Goal: Information Seeking & Learning: Learn about a topic

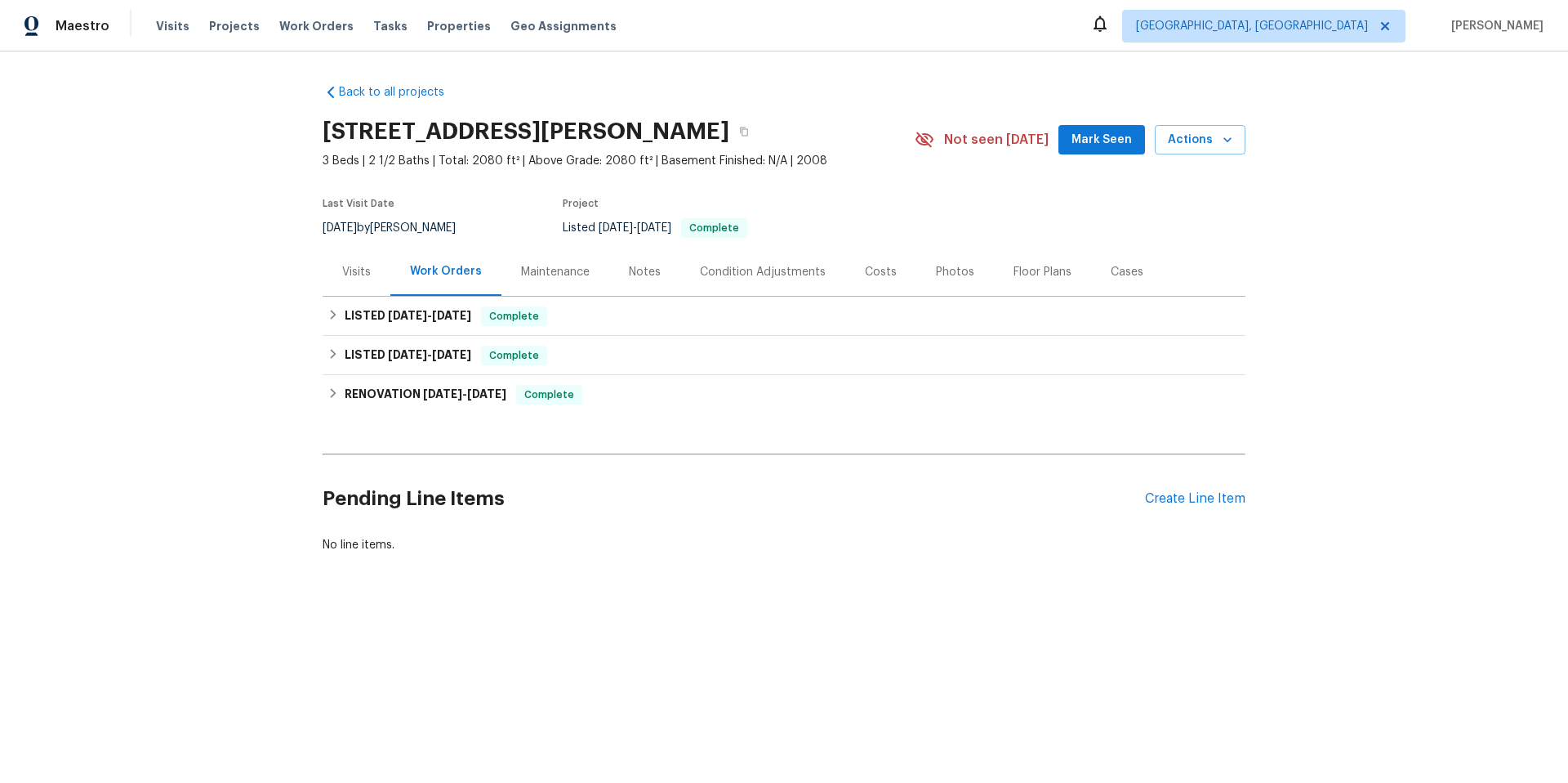
click at [948, 281] on div "Photos" at bounding box center [955, 271] width 77 height 48
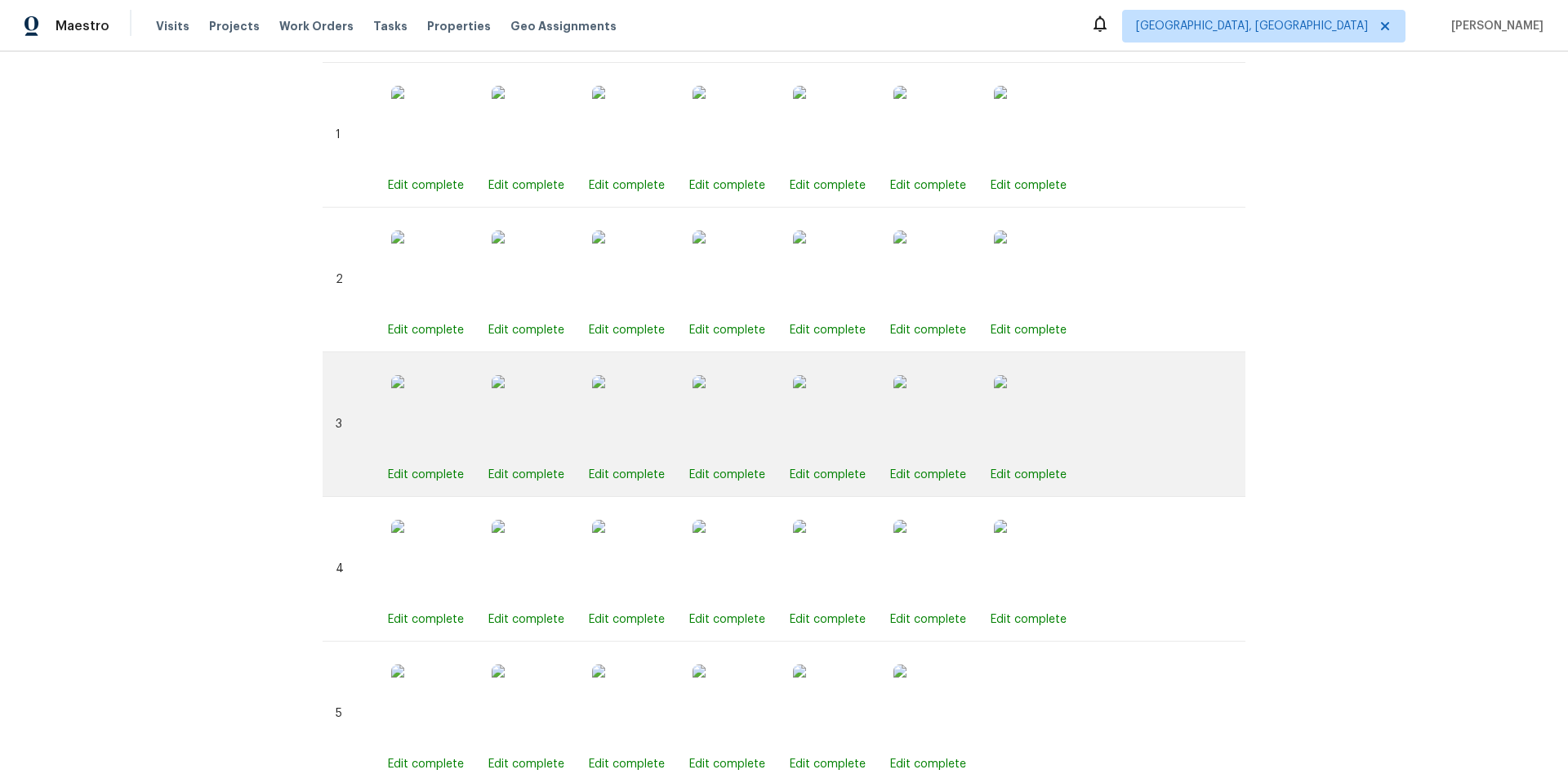
scroll to position [16, 0]
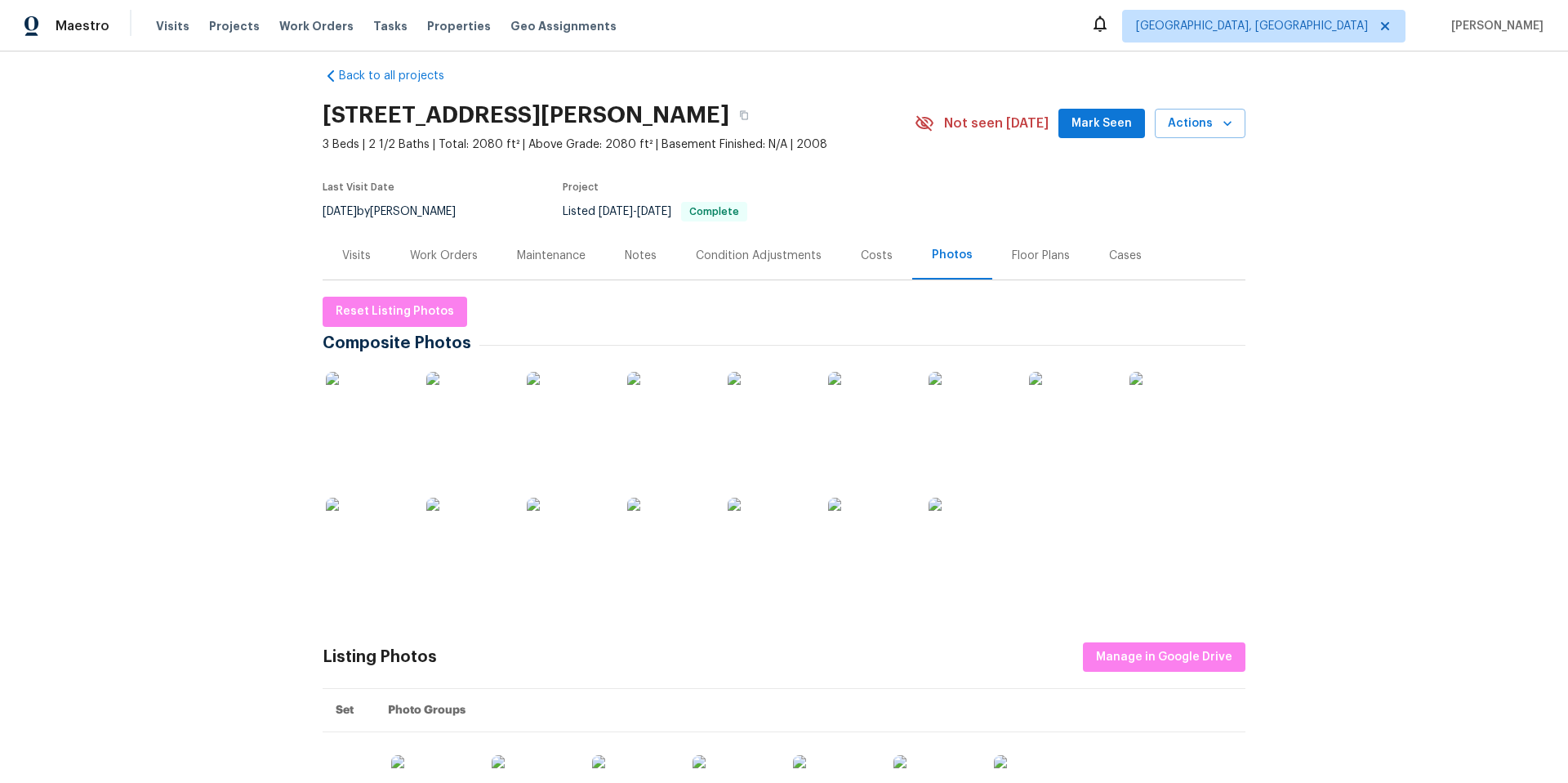
click at [433, 247] on div "Work Orders" at bounding box center [443, 255] width 68 height 16
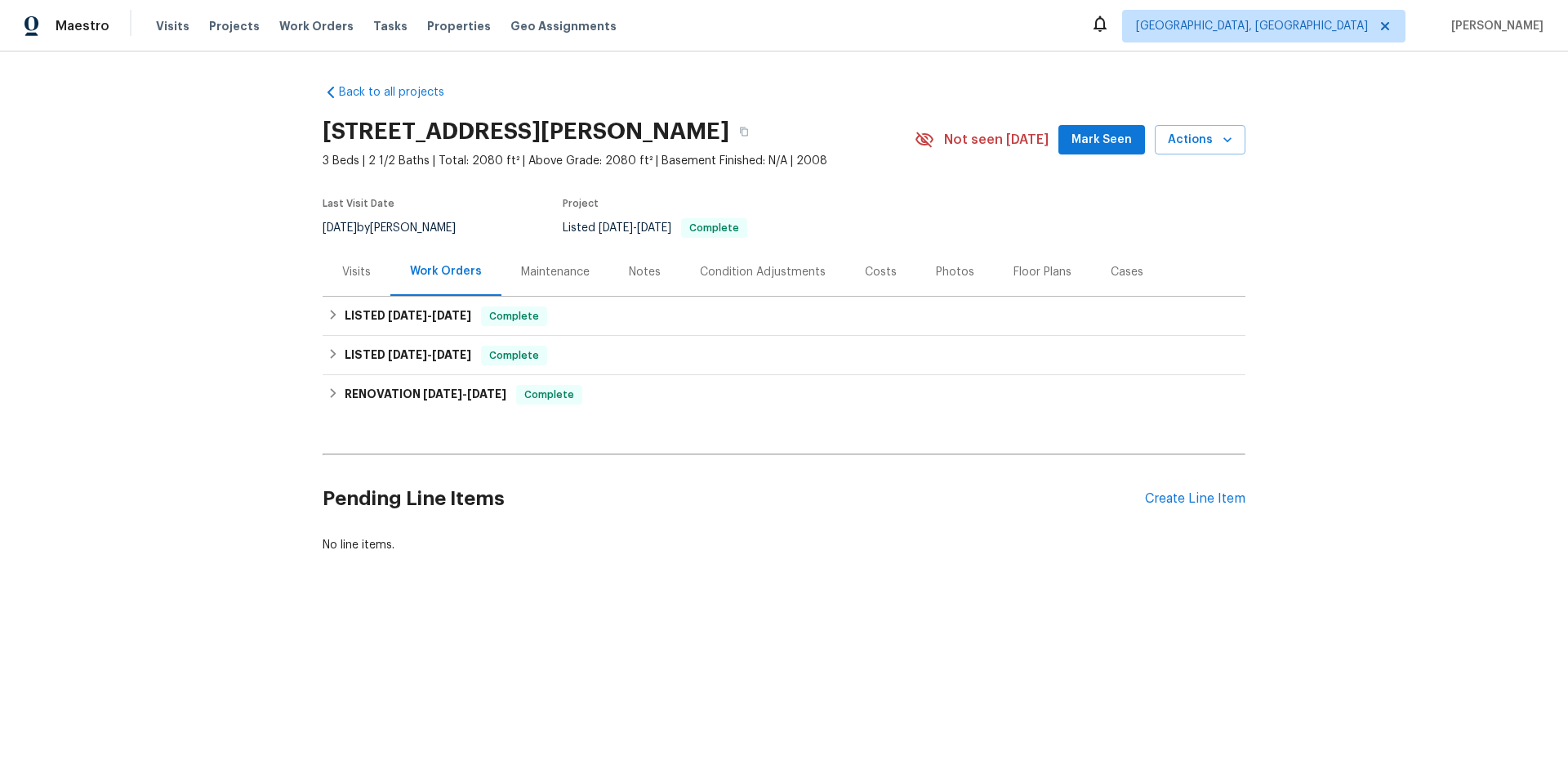
click at [342, 270] on div "Visits" at bounding box center [356, 271] width 28 height 16
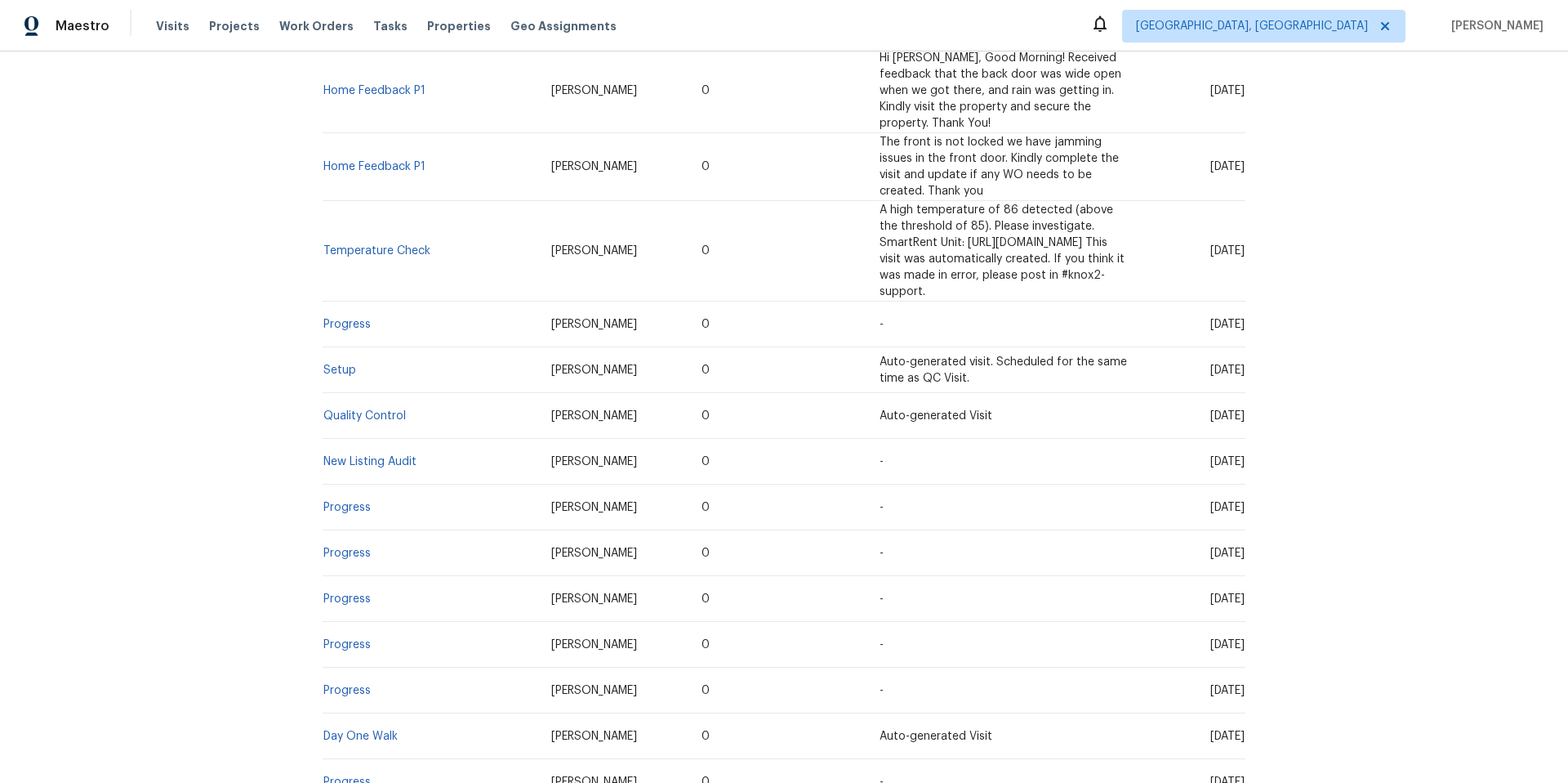
scroll to position [678, 0]
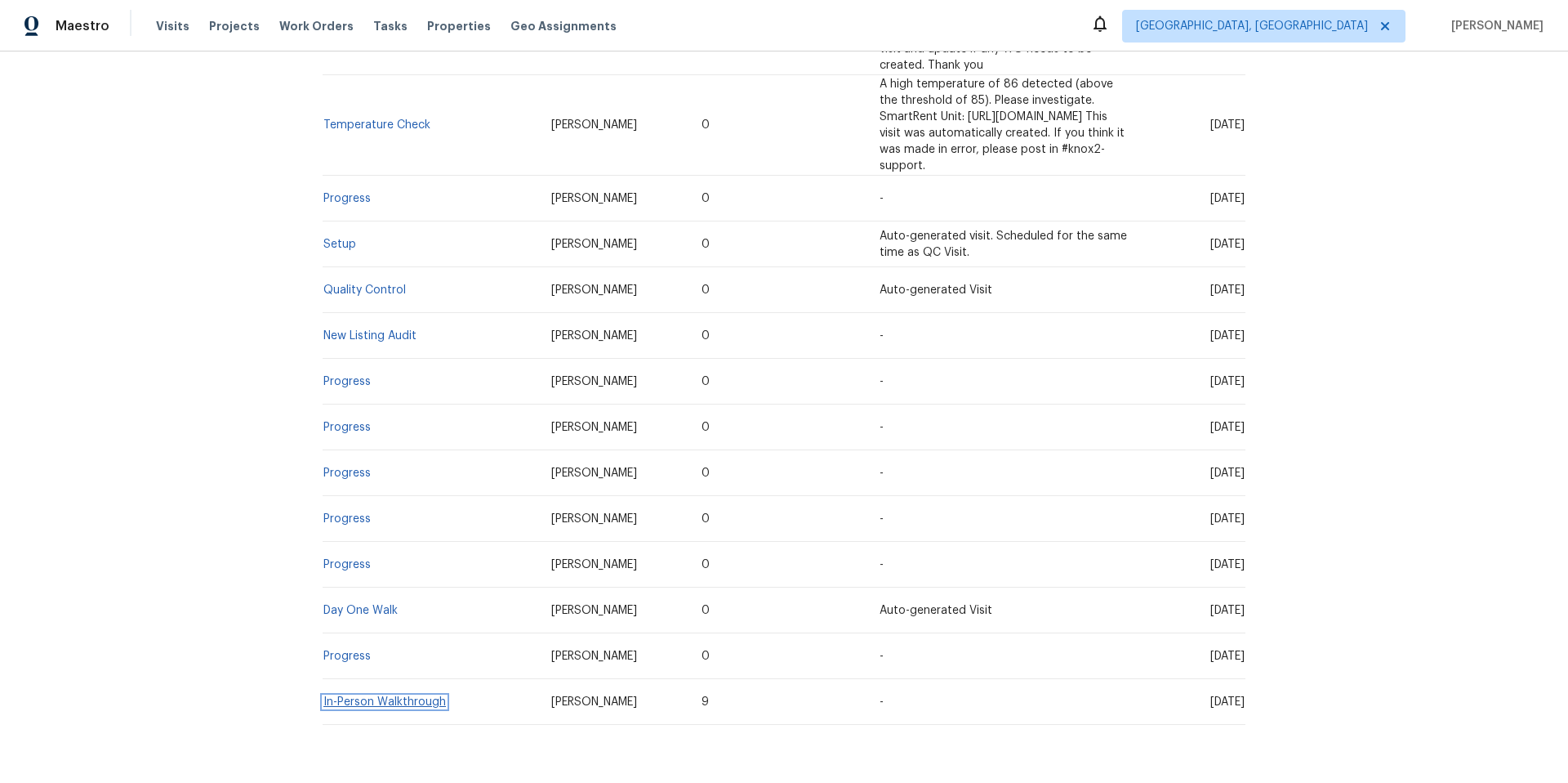
click at [394, 696] on link "In-Person Walkthrough" at bounding box center [385, 701] width 122 height 11
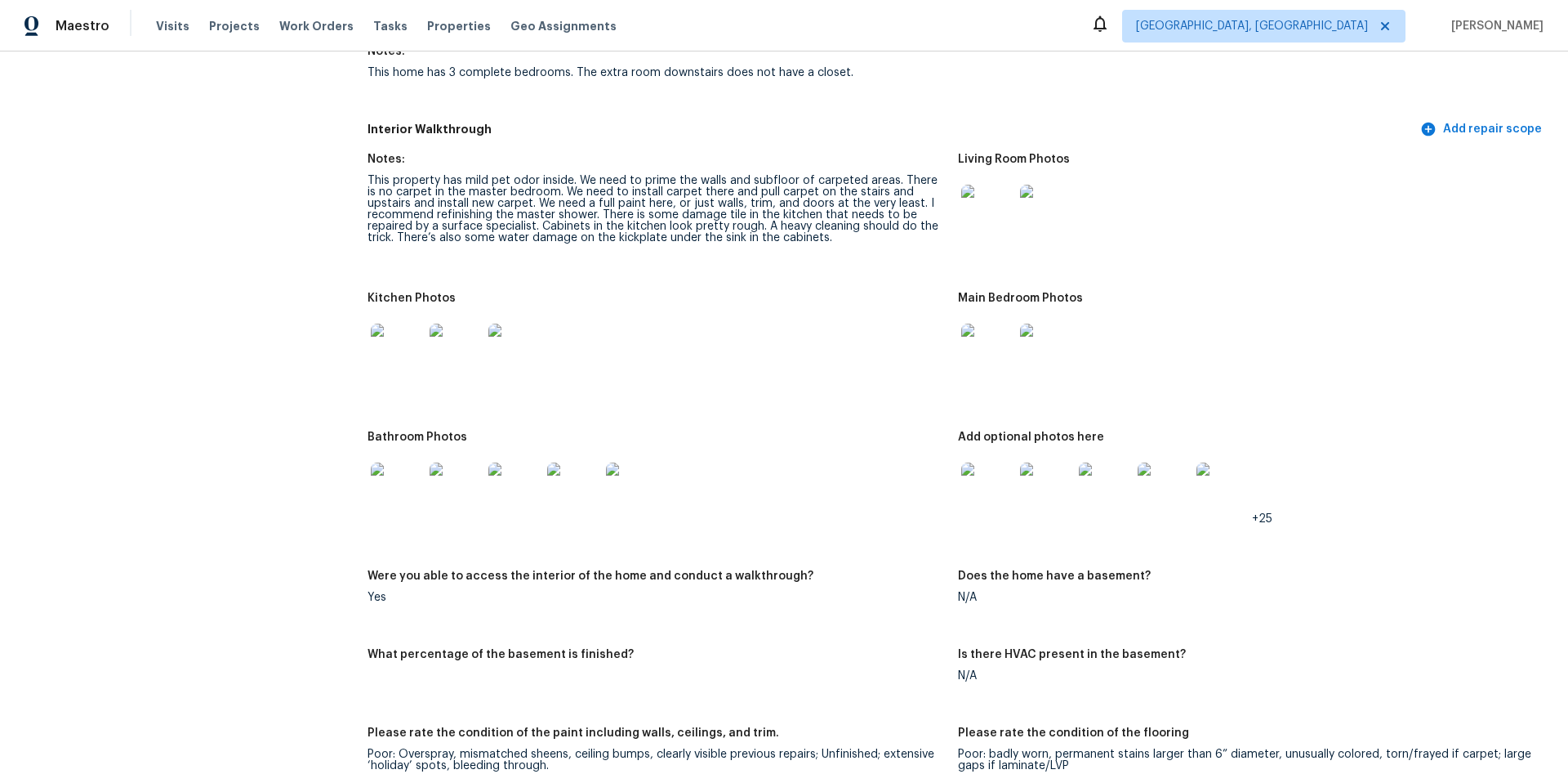
scroll to position [1984, 0]
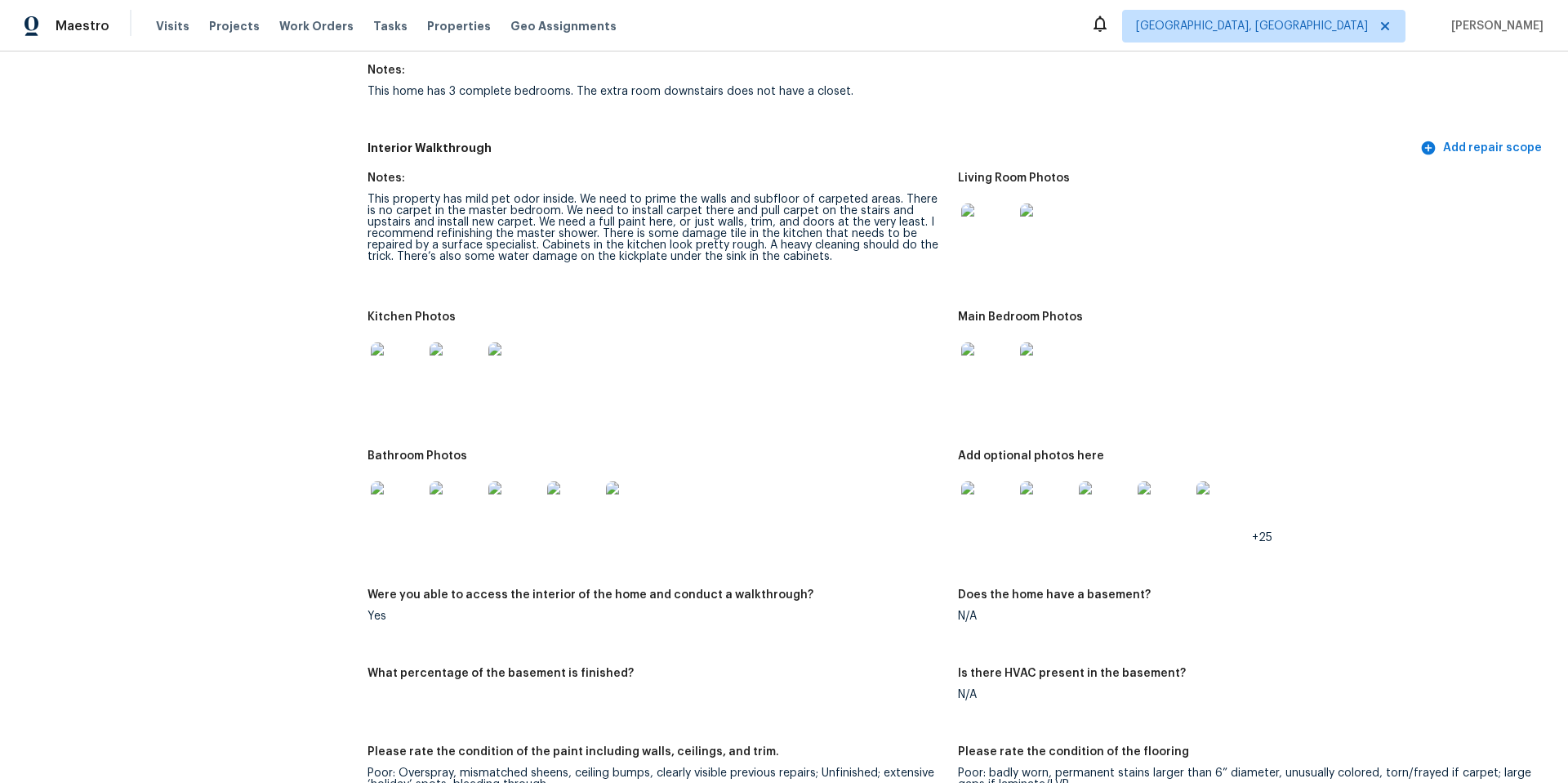
click at [970, 482] on img at bounding box center [987, 507] width 53 height 53
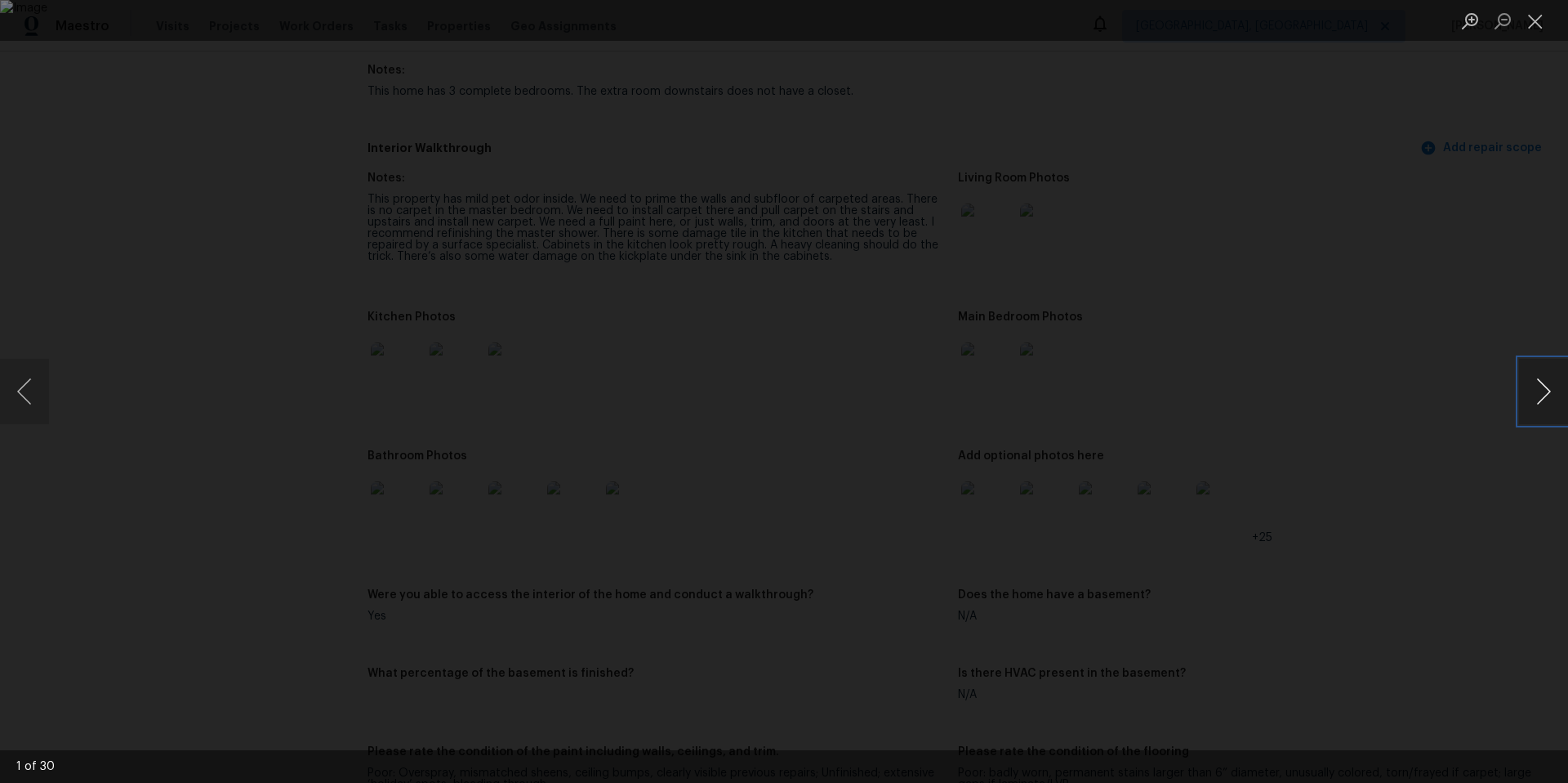
click at [1553, 395] on button "Next image" at bounding box center [1543, 391] width 49 height 65
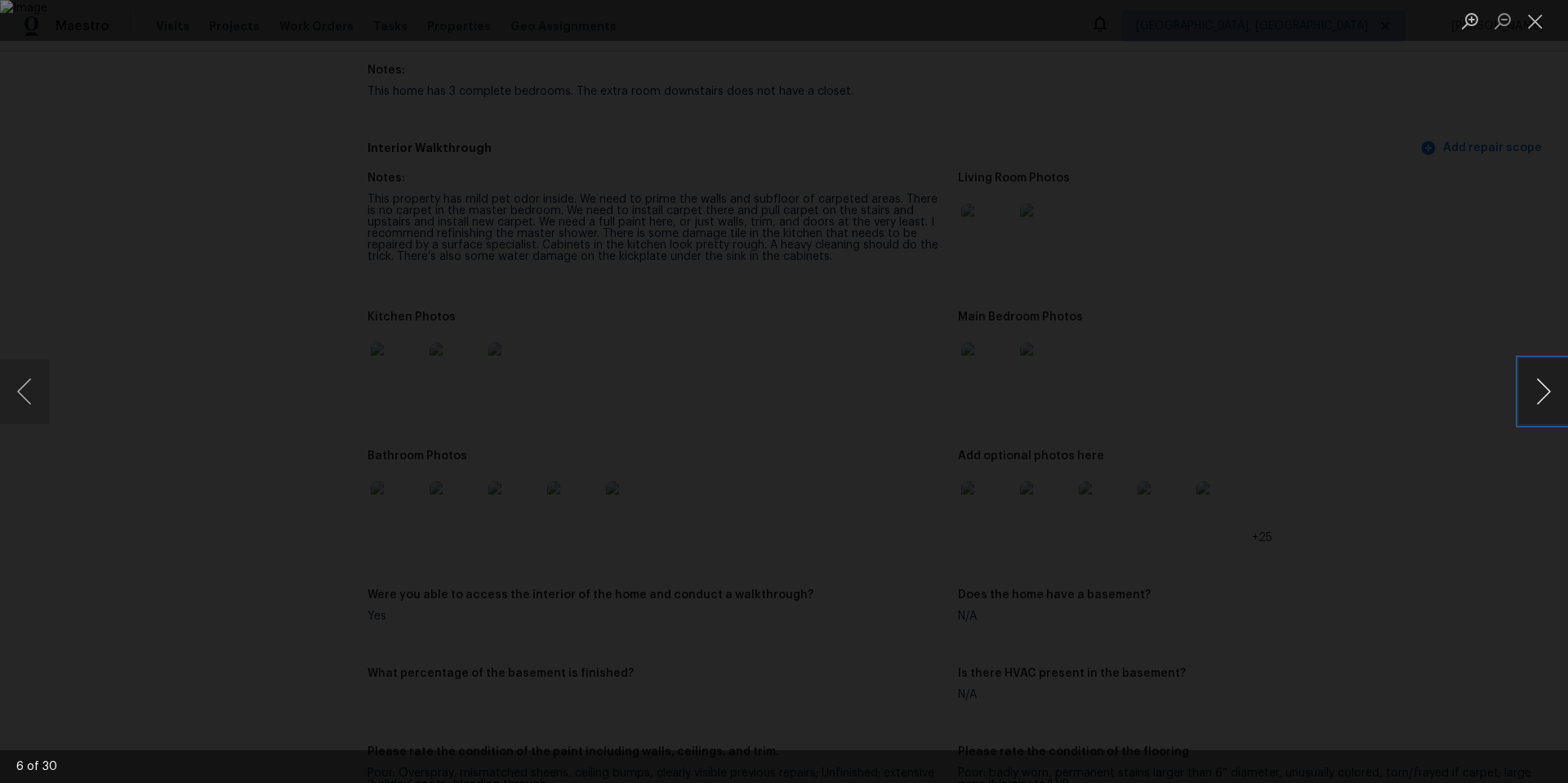
click at [1553, 395] on button "Next image" at bounding box center [1543, 391] width 49 height 65
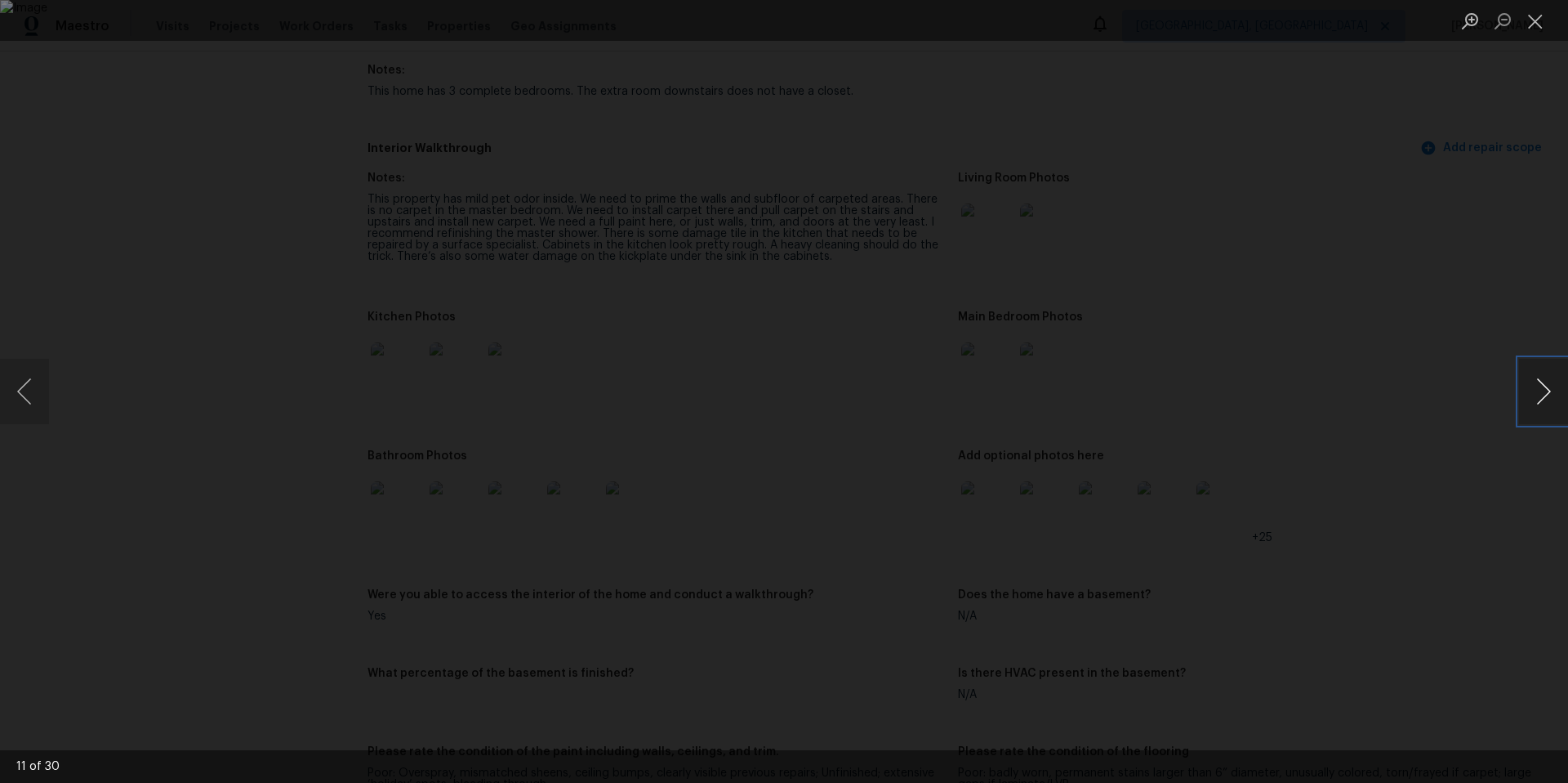
click at [1553, 395] on button "Next image" at bounding box center [1543, 391] width 49 height 65
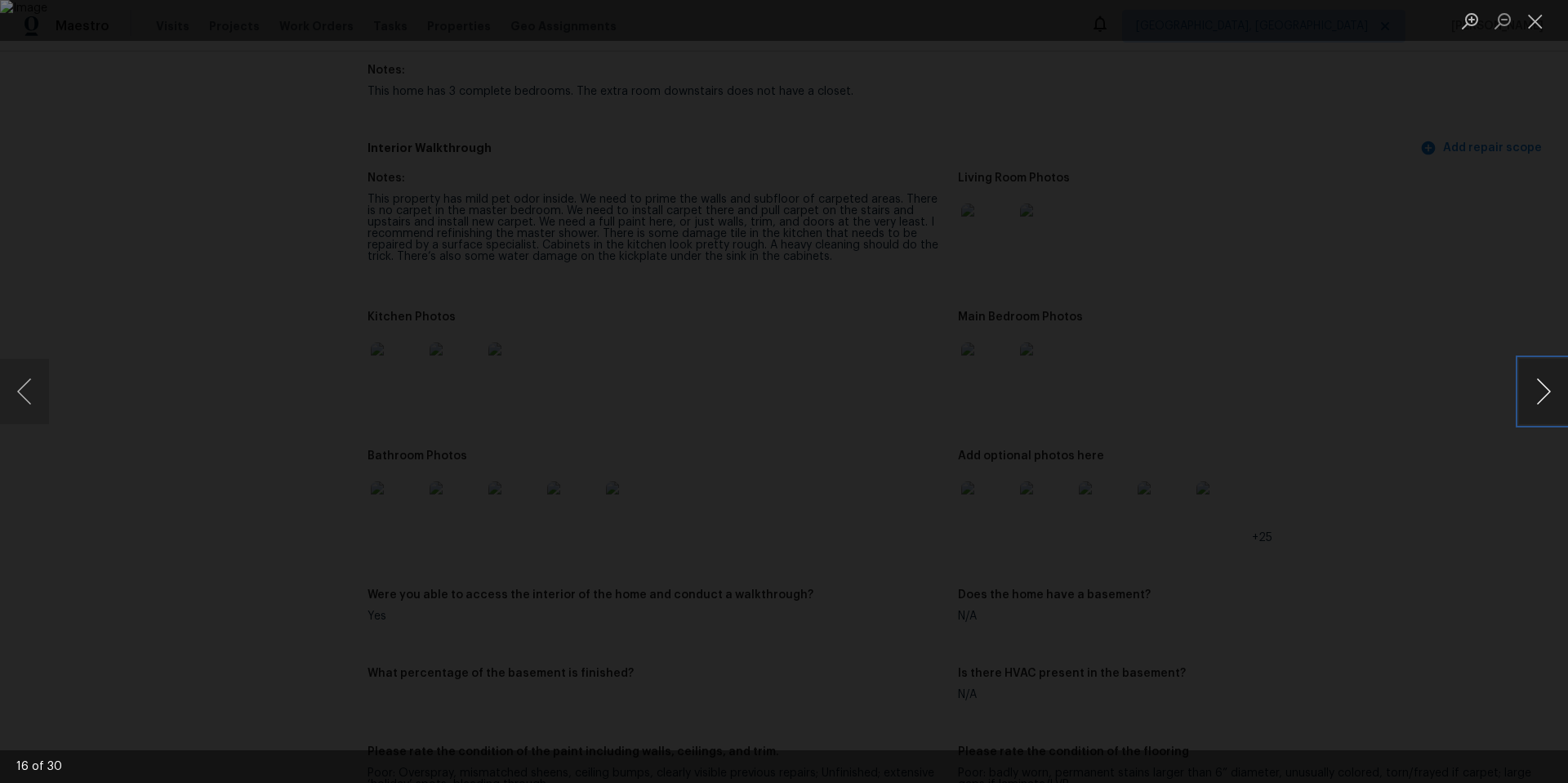
click at [1553, 395] on button "Next image" at bounding box center [1543, 391] width 49 height 65
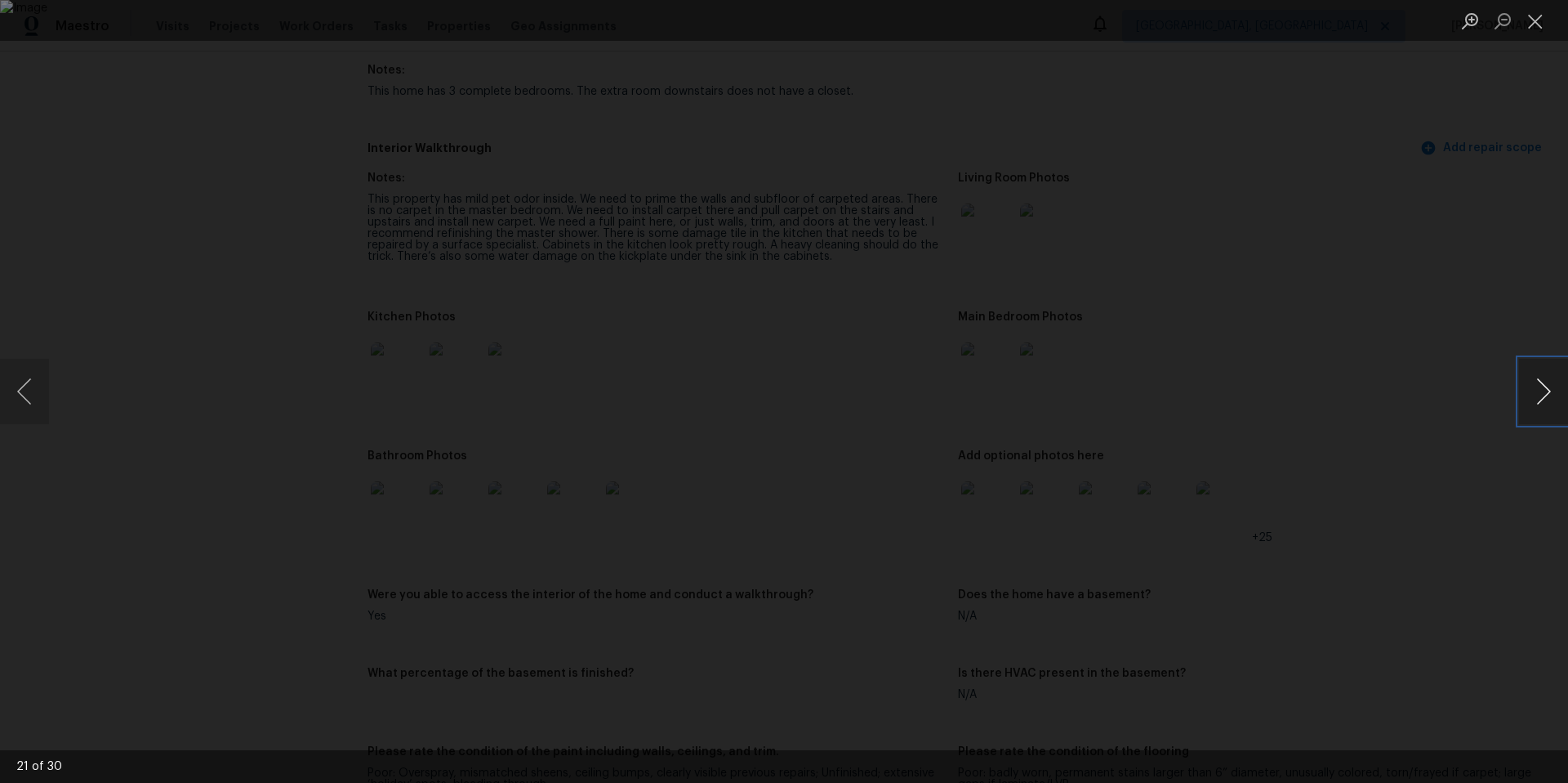
click at [1553, 395] on button "Next image" at bounding box center [1543, 391] width 49 height 65
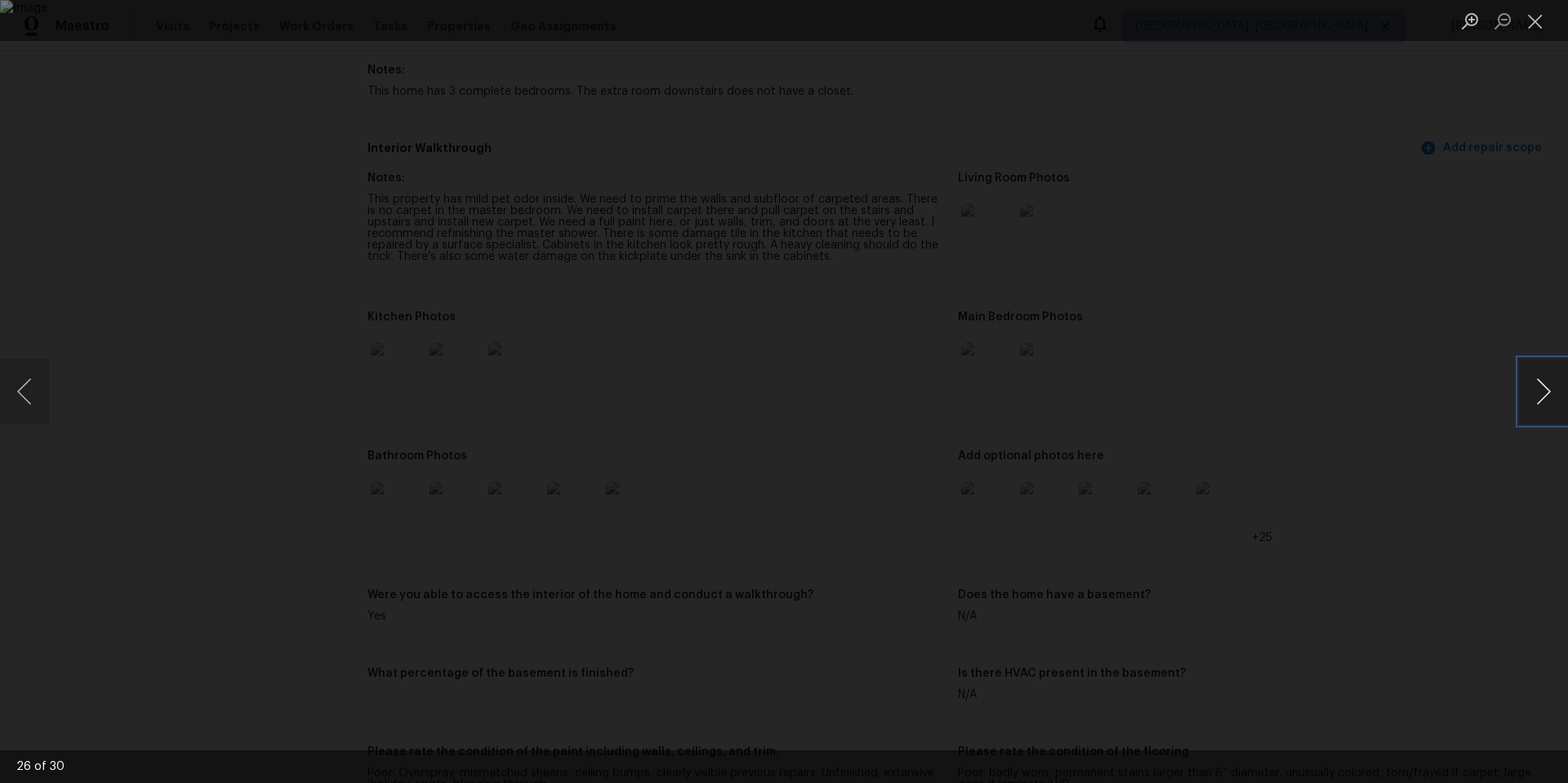
click at [1553, 395] on button "Next image" at bounding box center [1543, 391] width 49 height 65
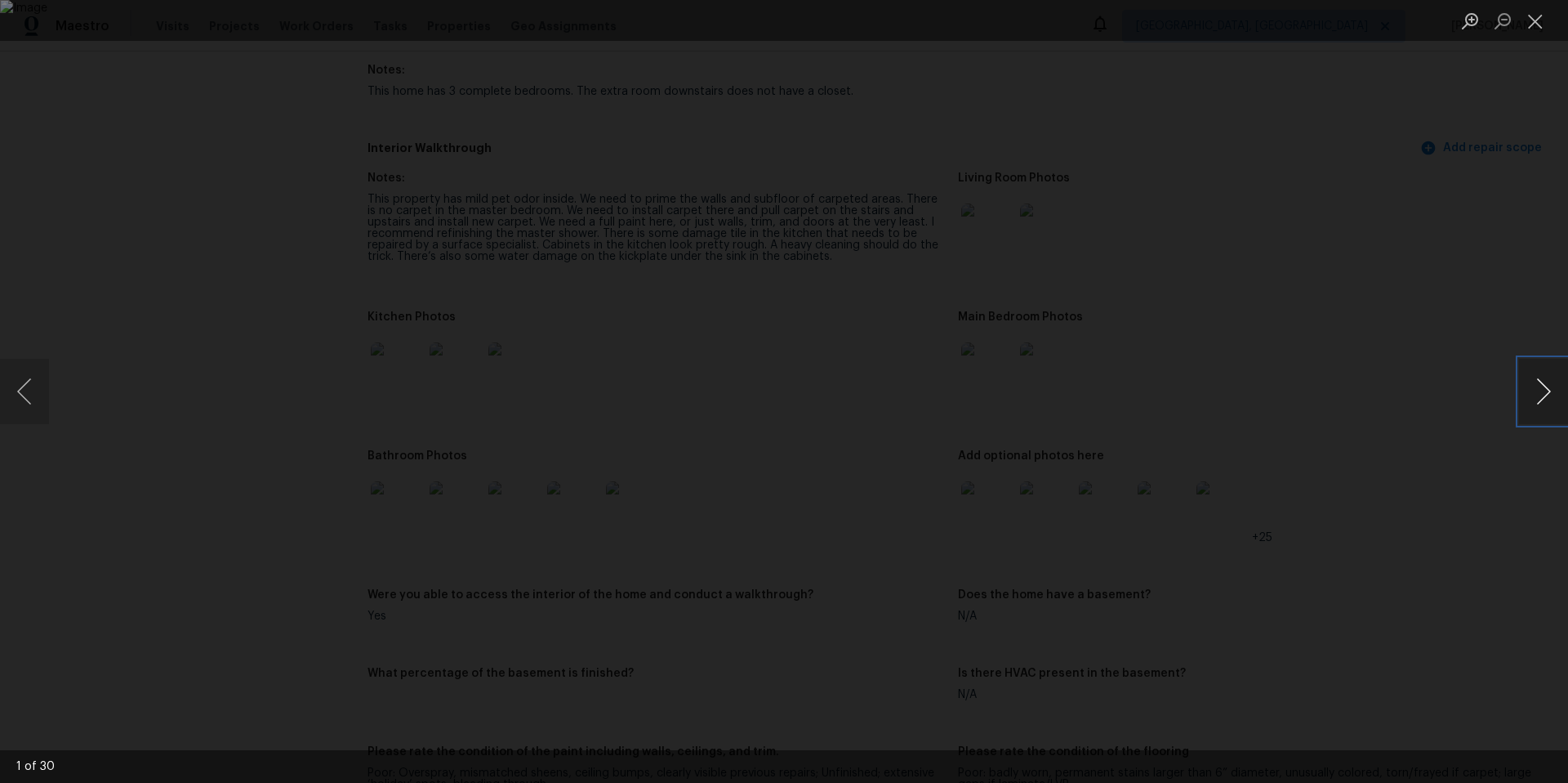
click at [1553, 395] on button "Next image" at bounding box center [1543, 391] width 49 height 65
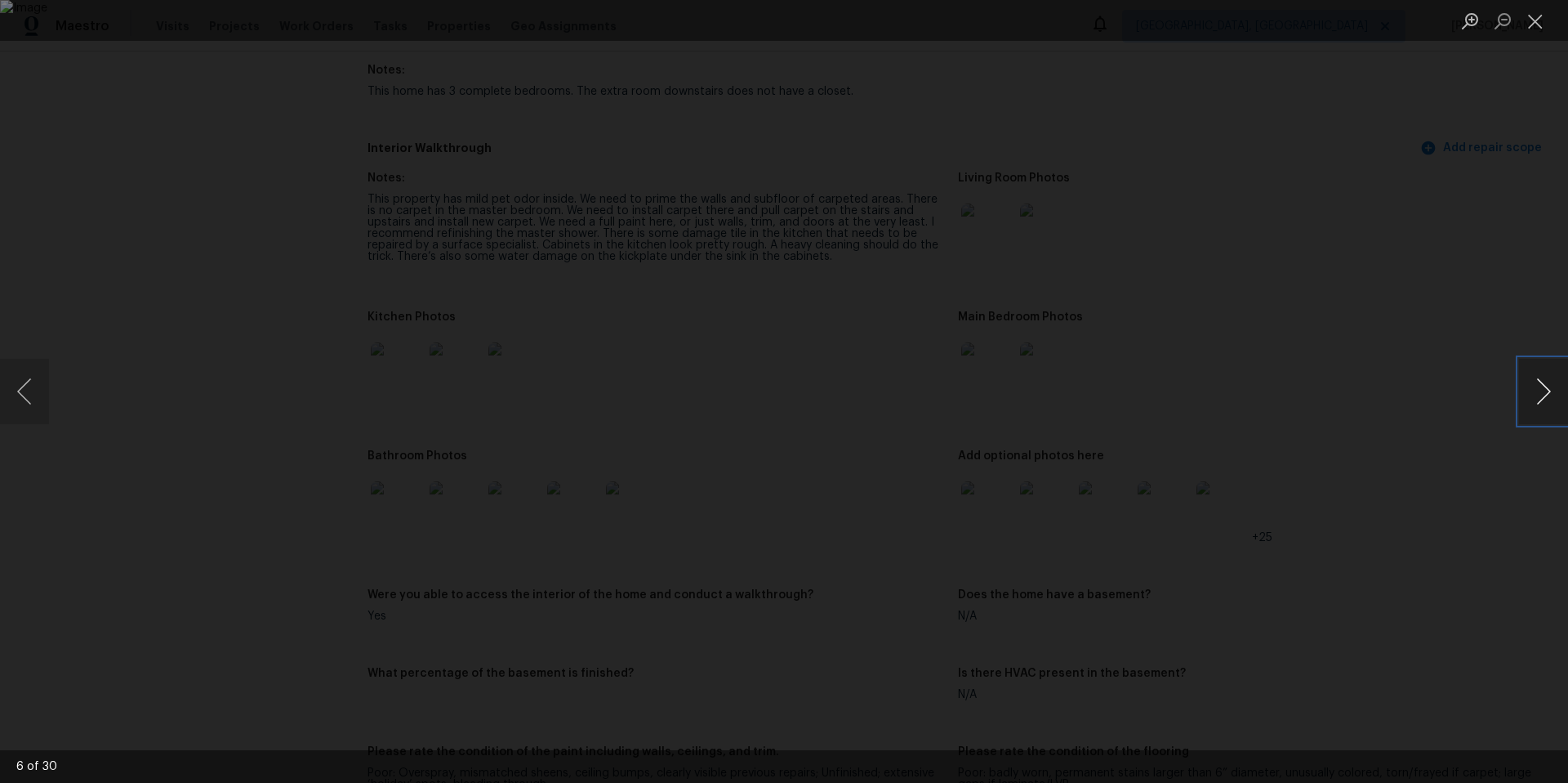
click at [1553, 395] on button "Next image" at bounding box center [1543, 391] width 49 height 65
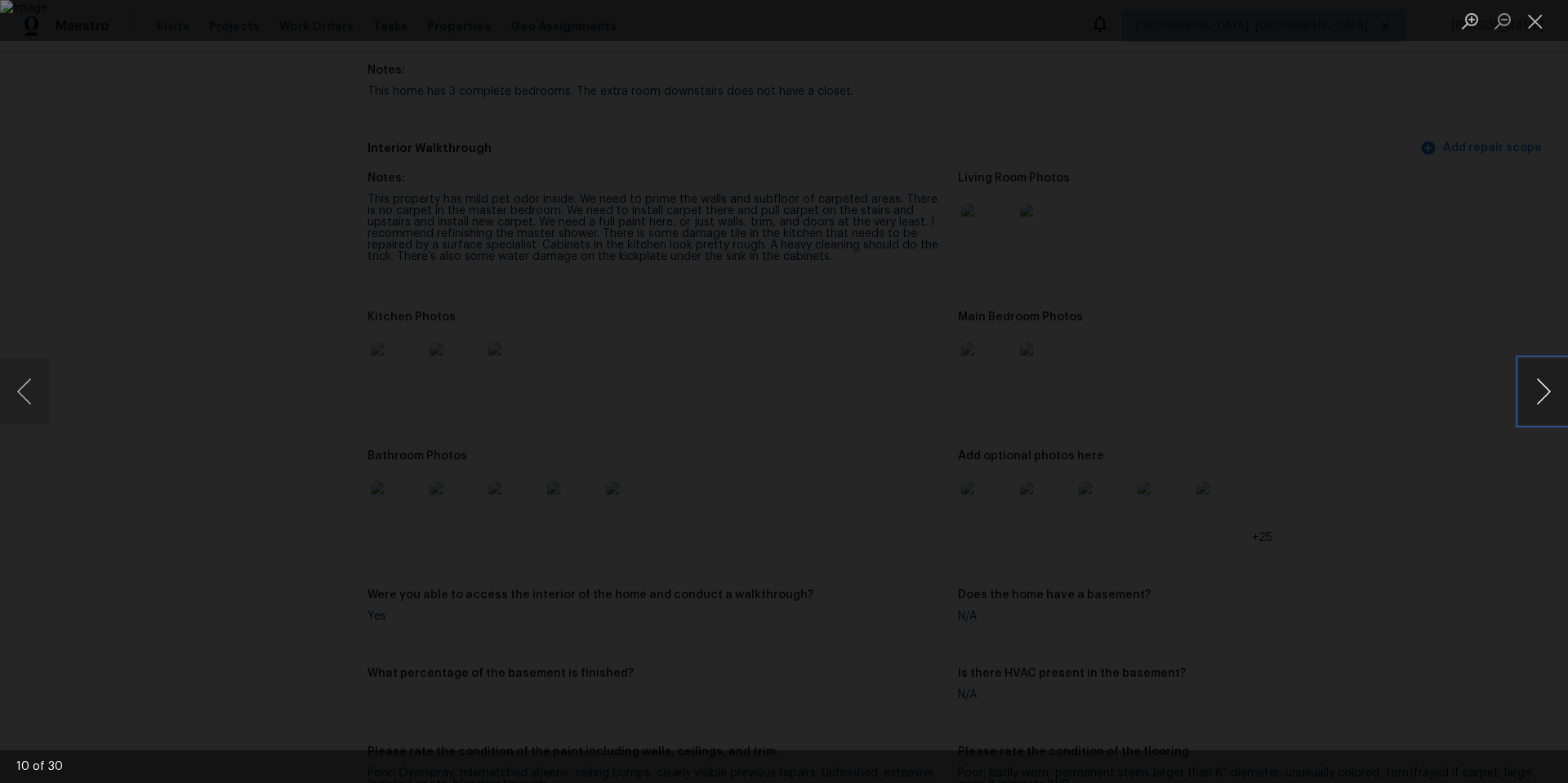
click at [1553, 395] on button "Next image" at bounding box center [1543, 391] width 49 height 65
